Goal: Transaction & Acquisition: Obtain resource

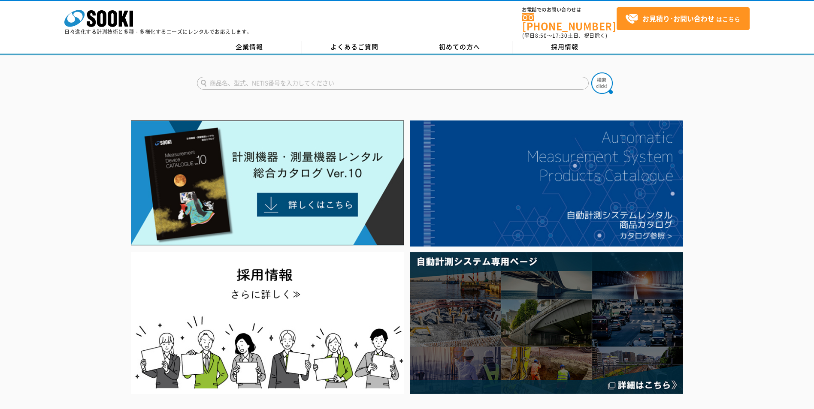
type input "ｍ"
type input "SRFD"
click at [615, 73] on form "SRFD" at bounding box center [407, 85] width 421 height 24
click at [610, 76] on img at bounding box center [601, 83] width 21 height 21
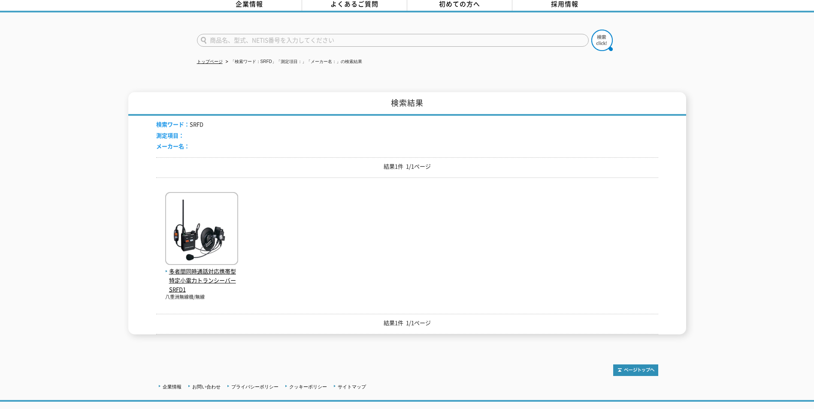
scroll to position [86, 0]
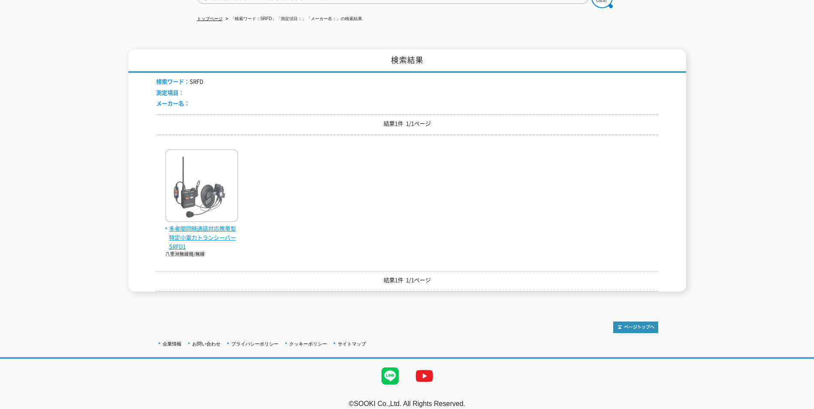
click at [217, 182] on img at bounding box center [201, 186] width 73 height 75
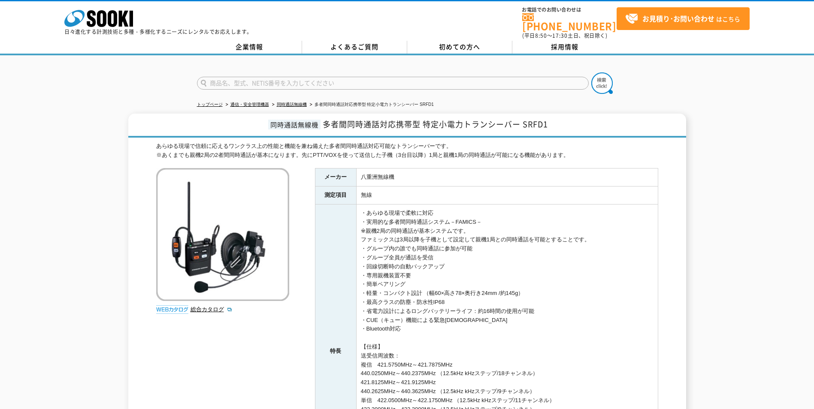
drag, startPoint x: 344, startPoint y: 170, endPoint x: 409, endPoint y: 73, distance: 117.4
click at [284, 77] on input "text" at bounding box center [393, 83] width 392 height 13
type input "X5"
click at [598, 76] on img at bounding box center [601, 83] width 21 height 21
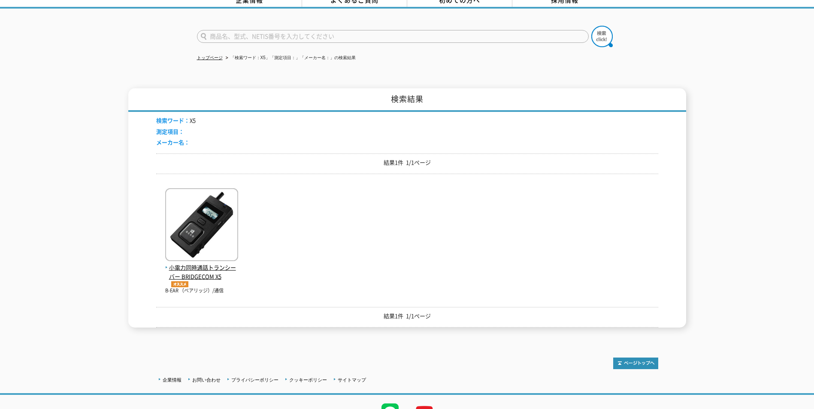
scroll to position [86, 0]
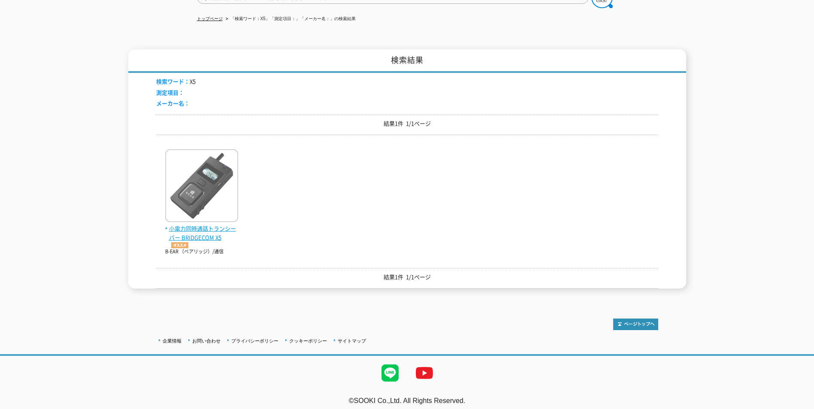
click at [222, 171] on img at bounding box center [201, 186] width 73 height 75
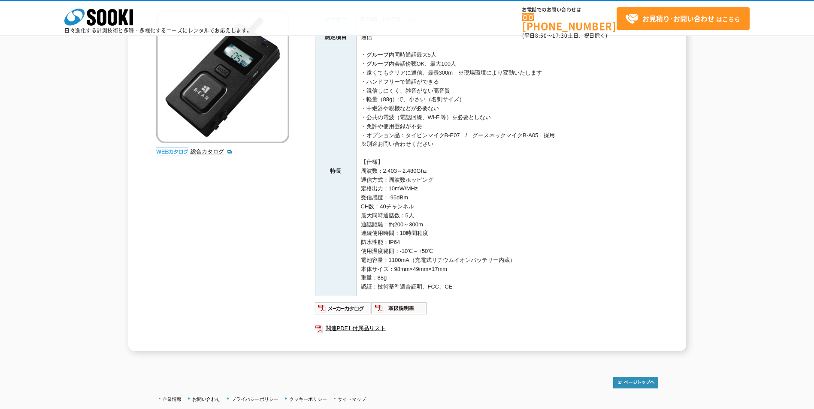
scroll to position [29, 0]
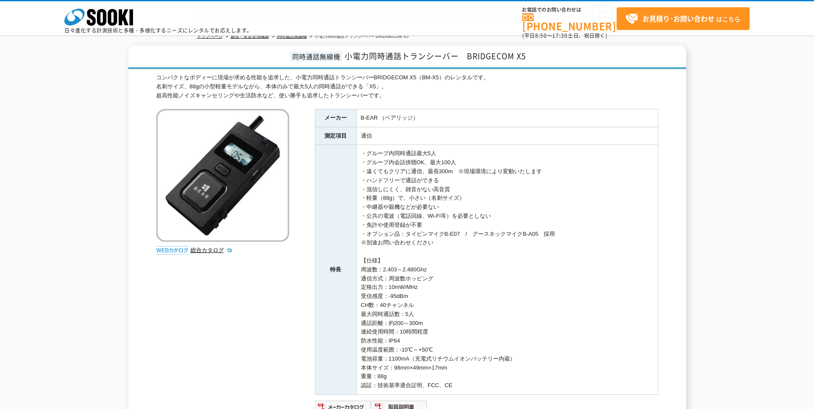
drag, startPoint x: 443, startPoint y: 161, endPoint x: 491, endPoint y: 95, distance: 81.7
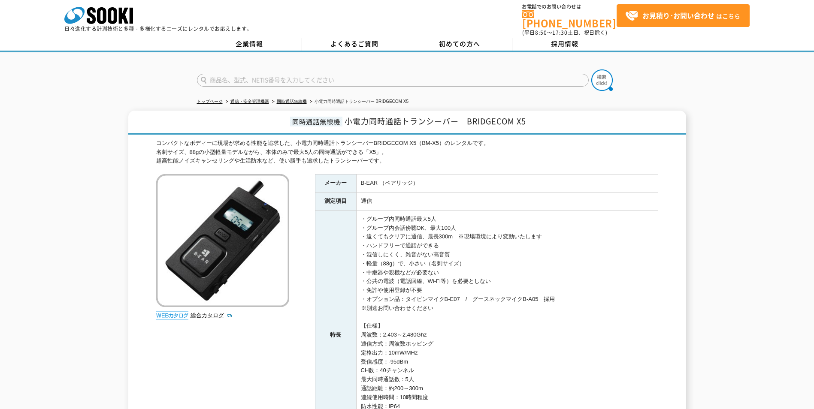
scroll to position [0, 0]
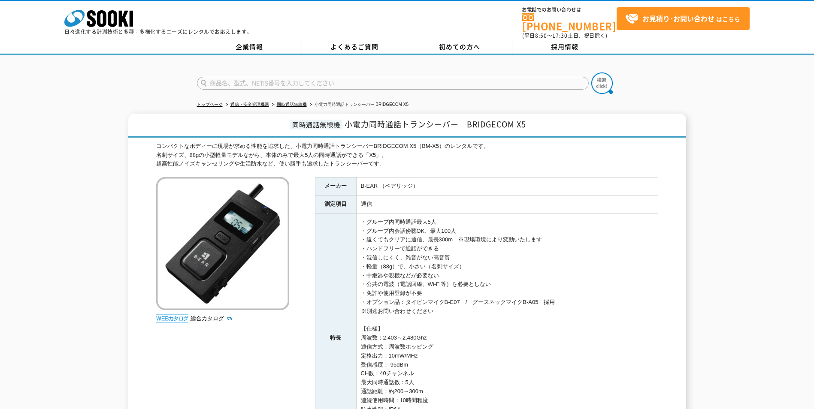
drag, startPoint x: 464, startPoint y: 127, endPoint x: 490, endPoint y: 62, distance: 70.3
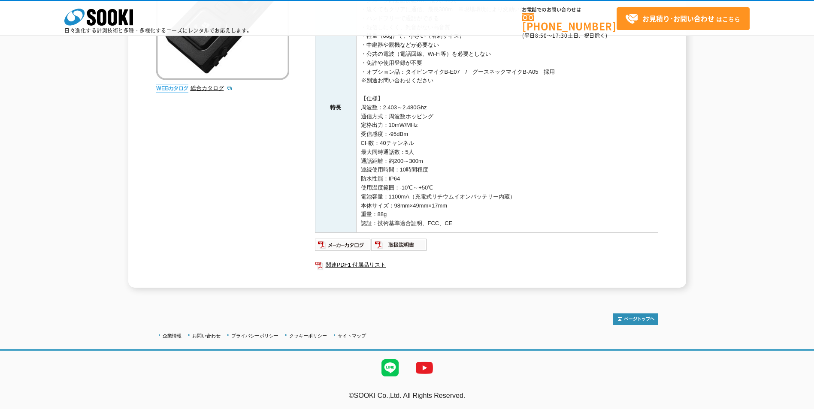
drag, startPoint x: 403, startPoint y: 133, endPoint x: 413, endPoint y: 213, distance: 80.9
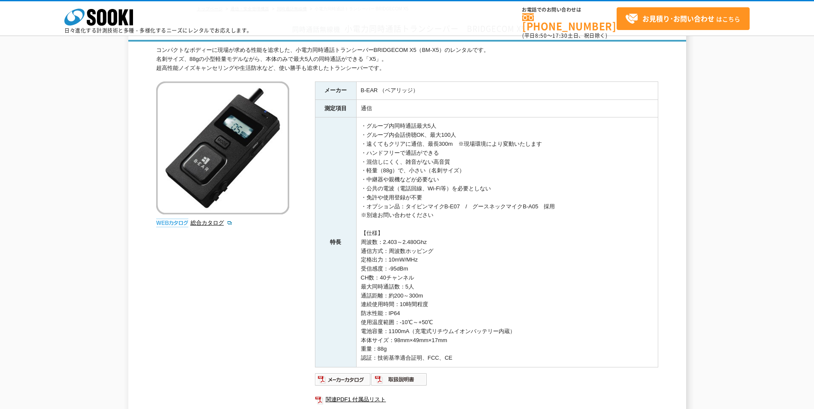
drag, startPoint x: 413, startPoint y: 213, endPoint x: 432, endPoint y: 149, distance: 66.6
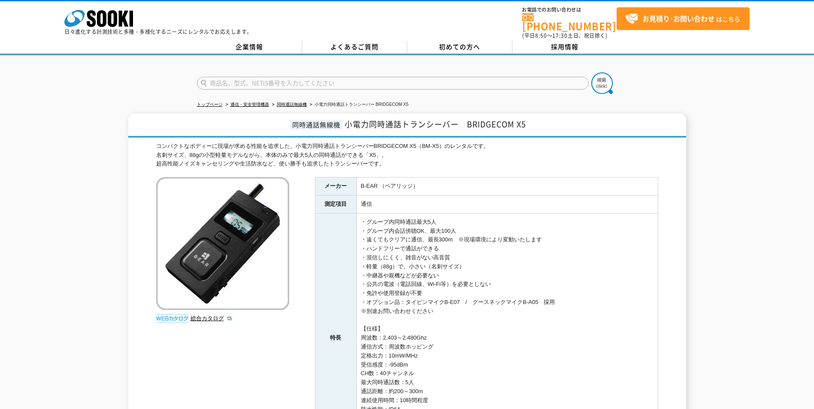
drag, startPoint x: 432, startPoint y: 149, endPoint x: 458, endPoint y: 90, distance: 64.5
click at [280, 77] on input "text" at bounding box center [393, 83] width 392 height 13
type input "商品名、型式、NETIS番号を入力してください"
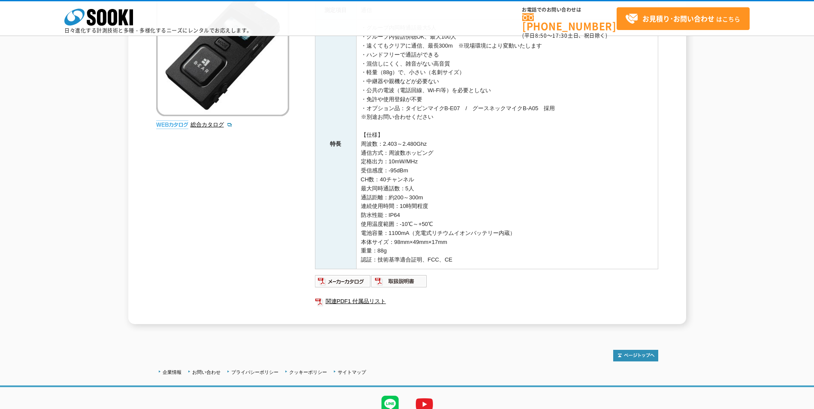
scroll to position [48, 0]
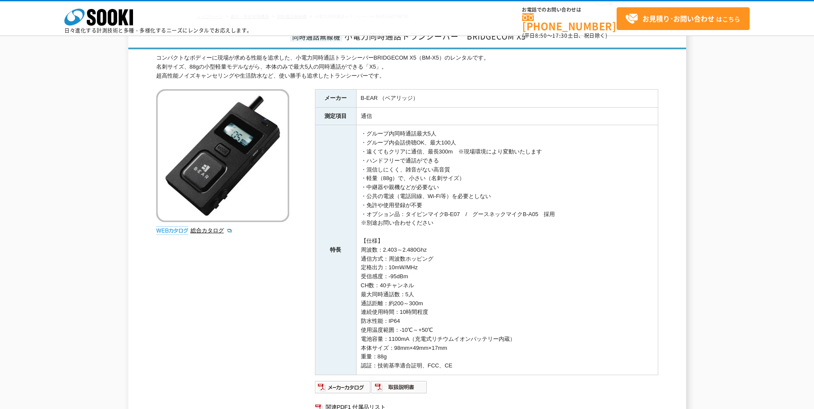
drag, startPoint x: 252, startPoint y: 188, endPoint x: 364, endPoint y: 106, distance: 139.7
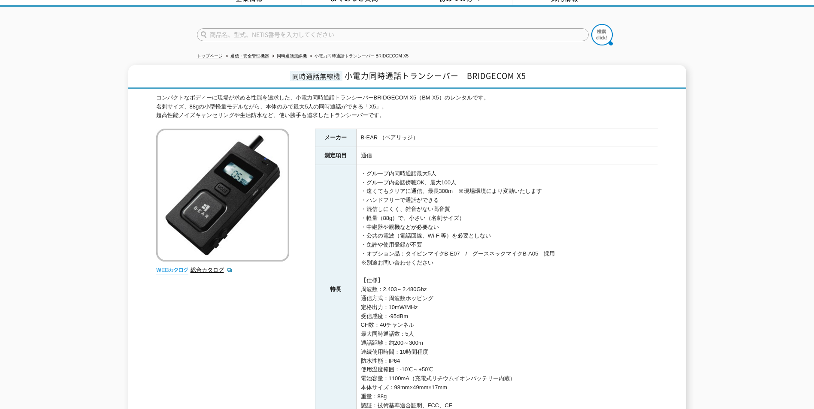
scroll to position [0, 0]
